Goal: Information Seeking & Learning: Learn about a topic

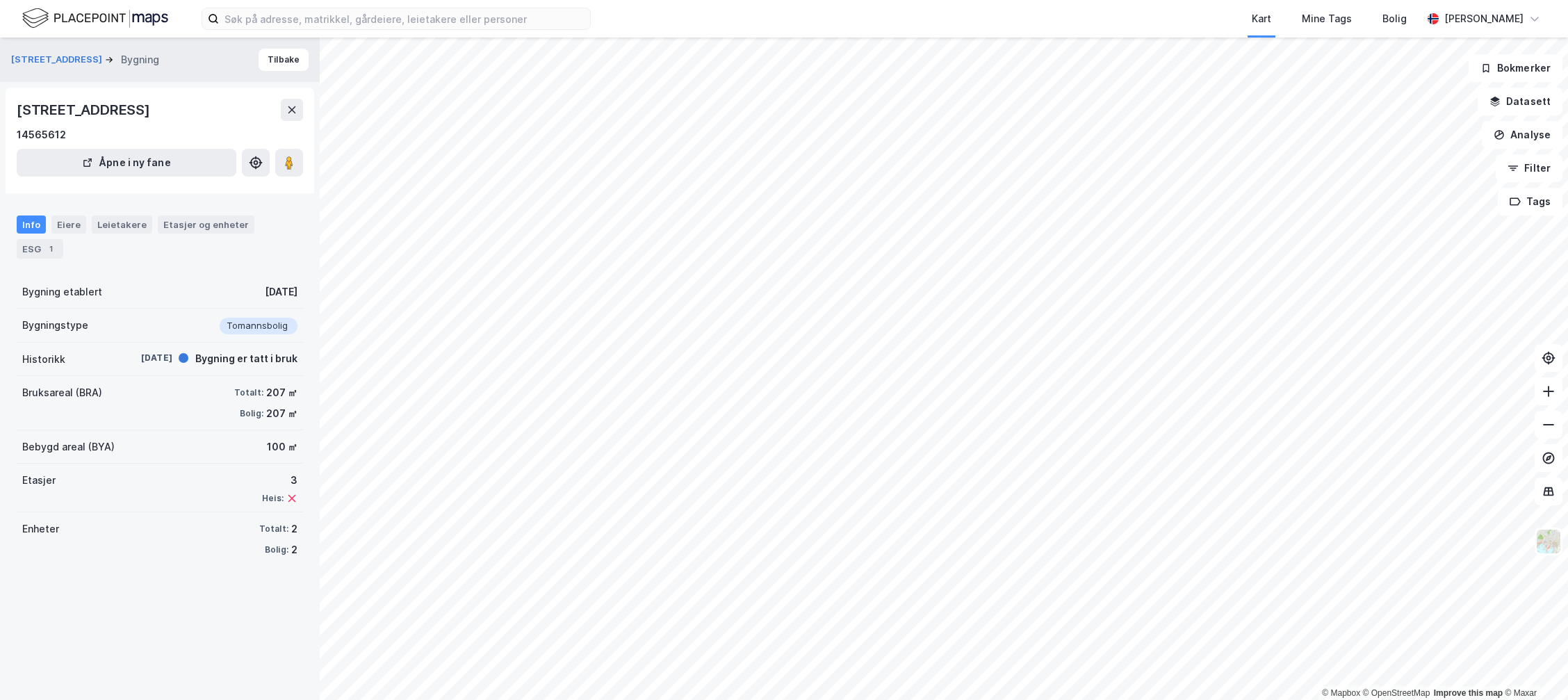
click at [670, 32] on div "Kart Mine Tags [PERSON_NAME] [PERSON_NAME] Meedom © Mapbox © OpenStreetMap Impr…" at bounding box center [784, 350] width 1568 height 700
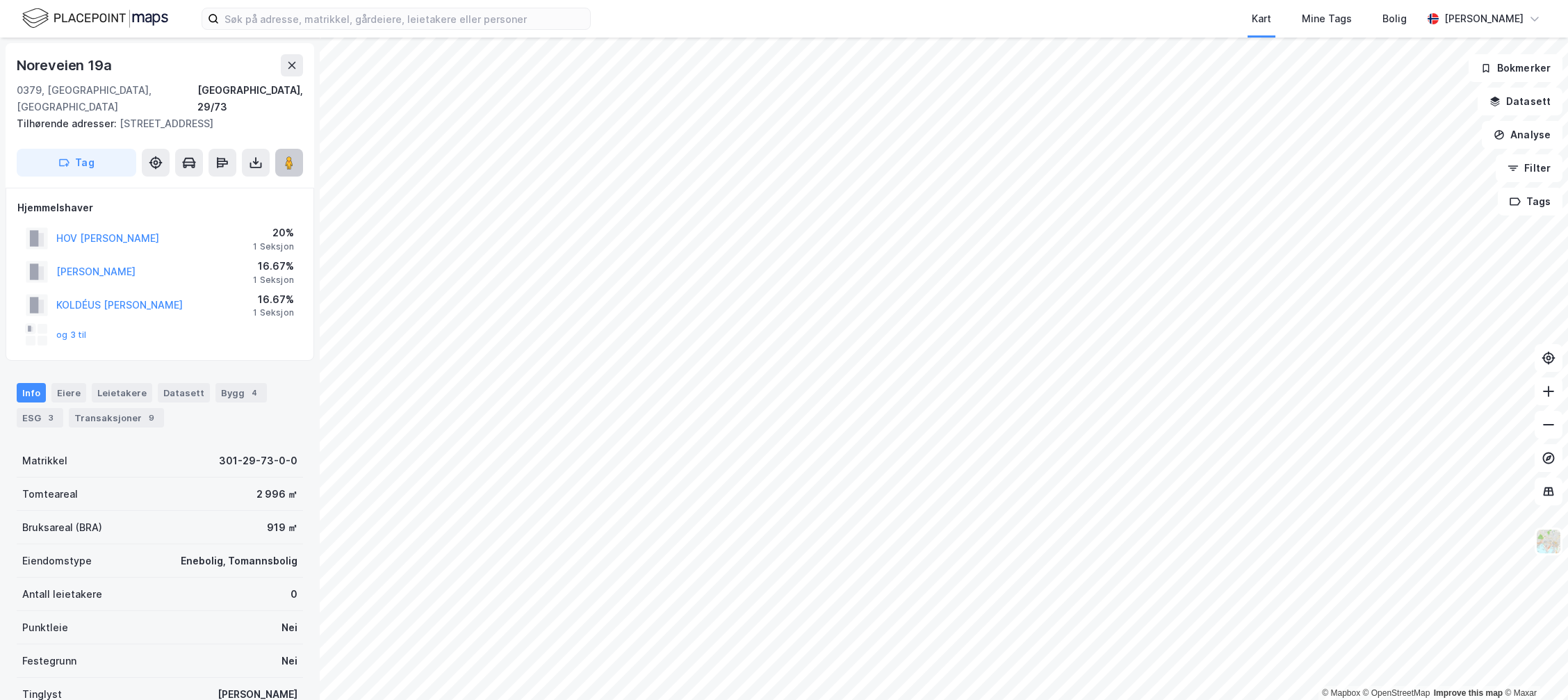
click at [295, 156] on icon at bounding box center [289, 163] width 14 height 14
